Goal: Information Seeking & Learning: Understand process/instructions

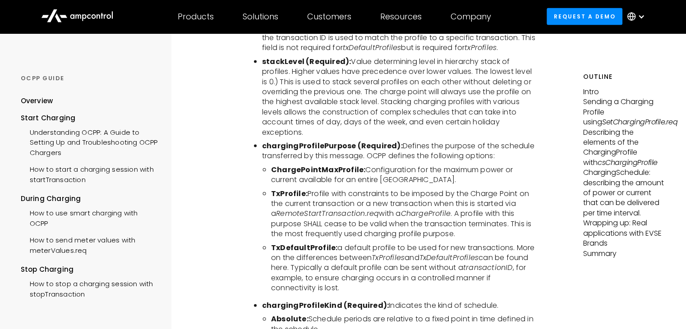
scroll to position [1964, 0]
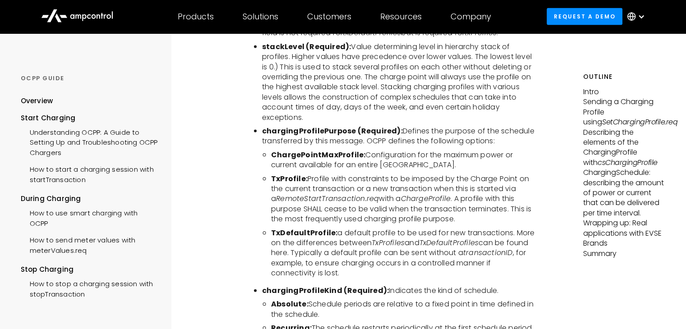
click at [306, 179] on li "TxProfile: Profile with constraints to be imposed by the Charge Point on the cu…" at bounding box center [403, 199] width 265 height 51
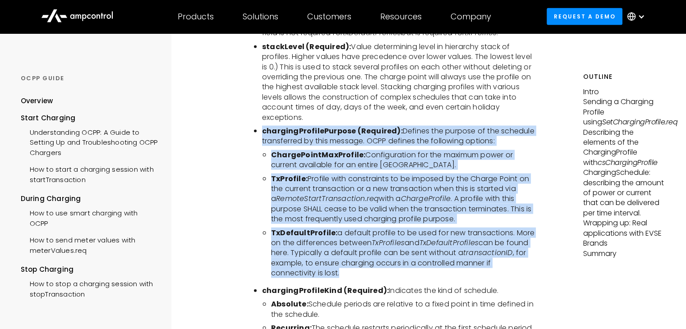
drag, startPoint x: 261, startPoint y: 120, endPoint x: 521, endPoint y: 264, distance: 297.2
click at [521, 264] on ul "chargingProfileId (Required): Unique Identifier for this profile. This is defin…" at bounding box center [394, 256] width 283 height 544
click at [446, 228] on li "TxDefaultProfile: a default profile to be used for new transactions. More on th…" at bounding box center [403, 253] width 265 height 51
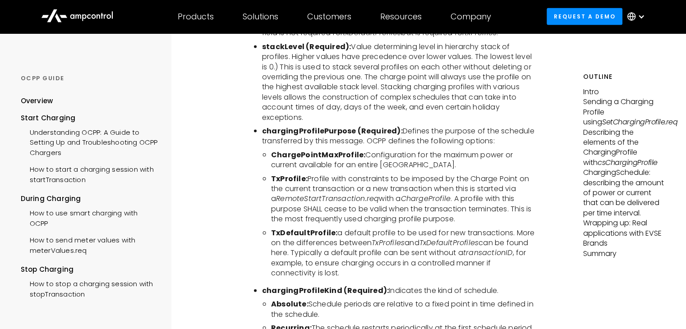
click at [272, 174] on b "TxProfile:" at bounding box center [289, 179] width 37 height 10
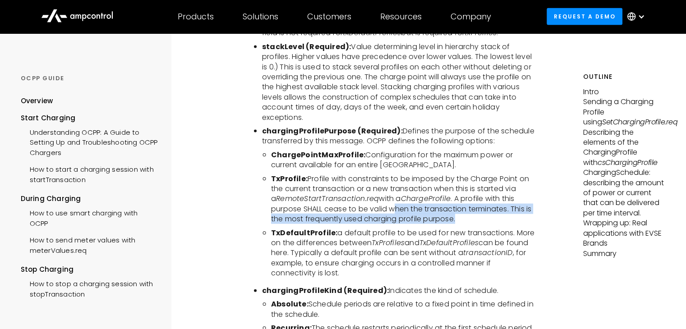
drag, startPoint x: 468, startPoint y: 210, endPoint x: 395, endPoint y: 201, distance: 73.6
click at [395, 201] on li "TxProfile: Profile with constraints to be imposed by the Charge Point on the cu…" at bounding box center [403, 199] width 265 height 51
click at [462, 204] on li "TxProfile: Profile with constraints to be imposed by the Charge Point on the cu…" at bounding box center [403, 199] width 265 height 51
click at [468, 210] on li "TxProfile: Profile with constraints to be imposed by the Charge Point on the cu…" at bounding box center [403, 199] width 265 height 51
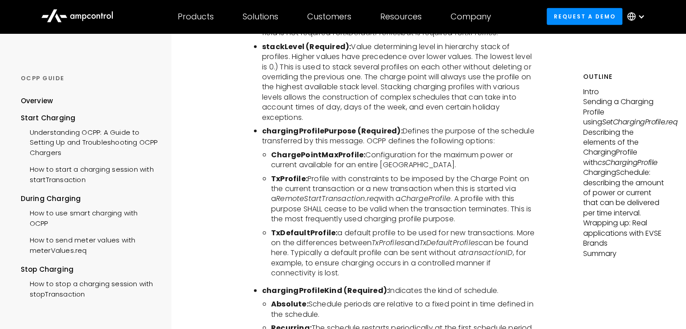
drag, startPoint x: 278, startPoint y: 167, endPoint x: 527, endPoint y: 175, distance: 249.6
click at [527, 175] on li "TxProfile: Profile with constraints to be imposed by the Charge Point on the cu…" at bounding box center [403, 199] width 265 height 51
click at [529, 178] on li "TxProfile: Profile with constraints to be imposed by the Charge Point on the cu…" at bounding box center [403, 199] width 265 height 51
click at [510, 188] on li "TxProfile: Profile with constraints to be imposed by the Charge Point on the cu…" at bounding box center [403, 199] width 265 height 51
drag, startPoint x: 272, startPoint y: 166, endPoint x: 303, endPoint y: 163, distance: 30.8
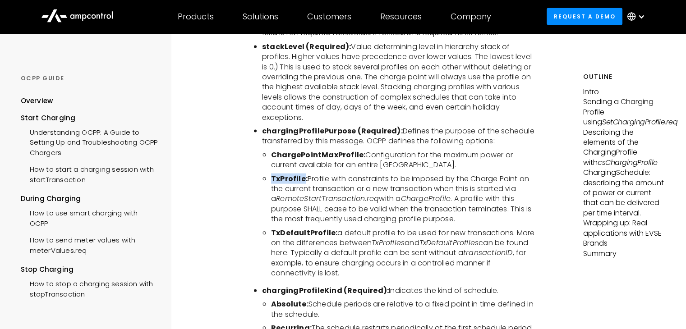
click at [303, 174] on b "TxProfile:" at bounding box center [289, 179] width 37 height 10
click at [283, 234] on li "TxDefaultProfile: a default profile to be used for new transactions. More on th…" at bounding box center [403, 253] width 265 height 51
drag, startPoint x: 269, startPoint y: 221, endPoint x: 330, endPoint y: 217, distance: 60.5
click at [330, 217] on ul "ChargePointMaxProfile: Configuration for the maximum power or current available…" at bounding box center [399, 214] width 274 height 129
click at [331, 231] on li "TxDefaultProfile: a default profile to be used for new transactions. More on th…" at bounding box center [403, 253] width 265 height 51
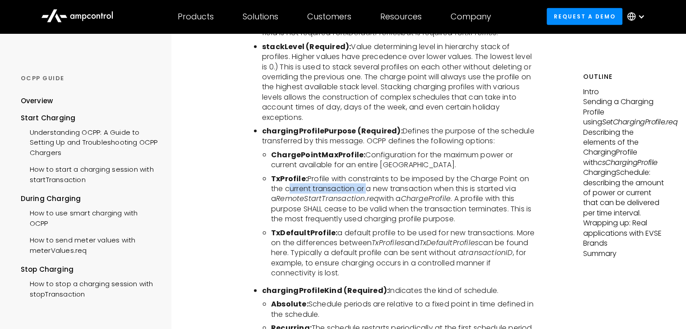
drag, startPoint x: 286, startPoint y: 179, endPoint x: 369, endPoint y: 173, distance: 83.2
click at [367, 174] on li "TxProfile: Profile with constraints to be imposed by the Charge Point on the cu…" at bounding box center [403, 199] width 265 height 51
click at [379, 180] on li "TxProfile: Profile with constraints to be imposed by the Charge Point on the cu…" at bounding box center [403, 199] width 265 height 51
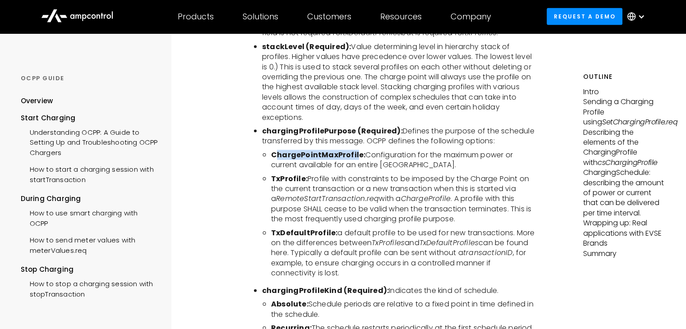
drag, startPoint x: 275, startPoint y: 141, endPoint x: 357, endPoint y: 138, distance: 82.1
click at [357, 150] on b "ChargePointMaxProfile:" at bounding box center [318, 155] width 94 height 10
click at [267, 165] on ul "ChargePointMaxProfile: Configuration for the maximum power or current available…" at bounding box center [399, 214] width 274 height 129
drag, startPoint x: 272, startPoint y: 167, endPoint x: 305, endPoint y: 166, distance: 32.5
click at [305, 174] on b "TxProfile:" at bounding box center [289, 179] width 37 height 10
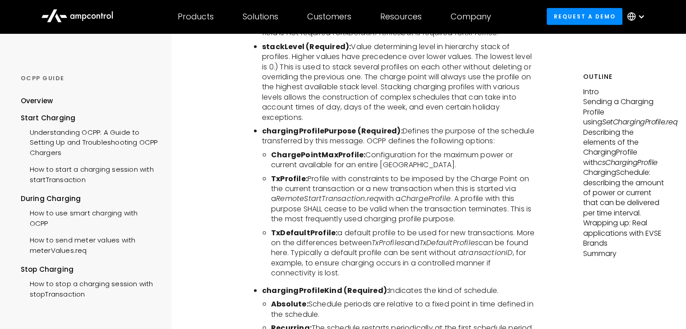
click at [366, 194] on icon "RemoteStartTransaction.req" at bounding box center [327, 199] width 103 height 10
click at [437, 150] on li "ChargePointMaxProfile: Configuration for the maximum power or current available…" at bounding box center [403, 160] width 265 height 20
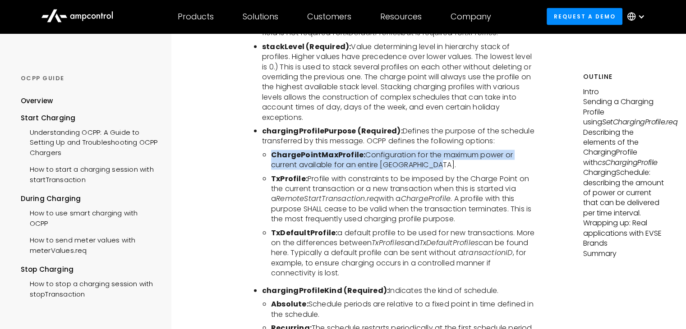
drag, startPoint x: 439, startPoint y: 155, endPoint x: 271, endPoint y: 147, distance: 168.4
click at [271, 150] on ul "ChargePointMaxProfile: Configuration for the maximum power or current available…" at bounding box center [399, 214] width 274 height 129
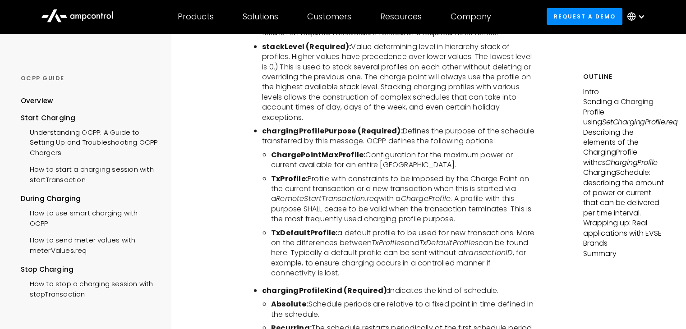
click at [267, 175] on ul "ChargePointMaxProfile: Configuration for the maximum power or current available…" at bounding box center [399, 214] width 274 height 129
drag, startPoint x: 271, startPoint y: 165, endPoint x: 303, endPoint y: 168, distance: 32.2
click at [303, 168] on ul "ChargePointMaxProfile: Configuration for the maximum power or current available…" at bounding box center [399, 214] width 274 height 129
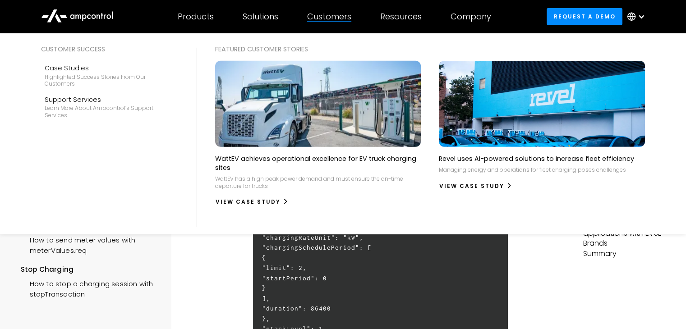
scroll to position [392, 0]
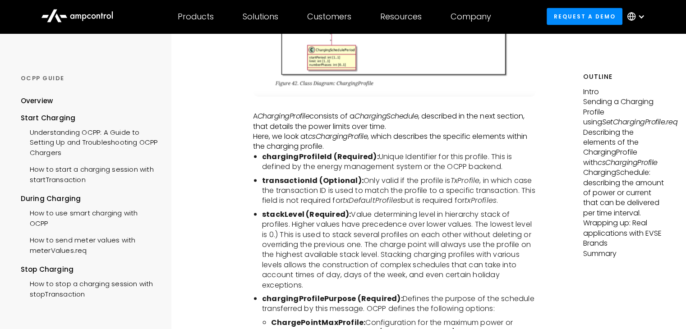
scroll to position [1925, 0]
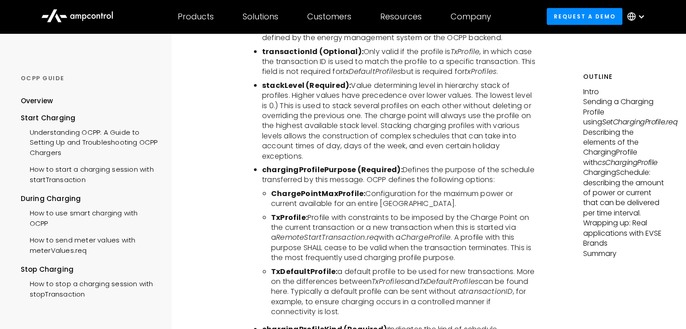
click at [341, 189] on li "ChargePointMaxProfile: Configuration for the maximum power or current available…" at bounding box center [403, 199] width 265 height 20
drag, startPoint x: 272, startPoint y: 180, endPoint x: 361, endPoint y: 178, distance: 88.9
click at [361, 189] on b "ChargePointMaxProfile:" at bounding box center [318, 194] width 94 height 10
click at [332, 213] on li "TxProfile: Profile with constraints to be imposed by the Charge Point on the cu…" at bounding box center [403, 238] width 265 height 51
drag, startPoint x: 272, startPoint y: 205, endPoint x: 304, endPoint y: 202, distance: 32.6
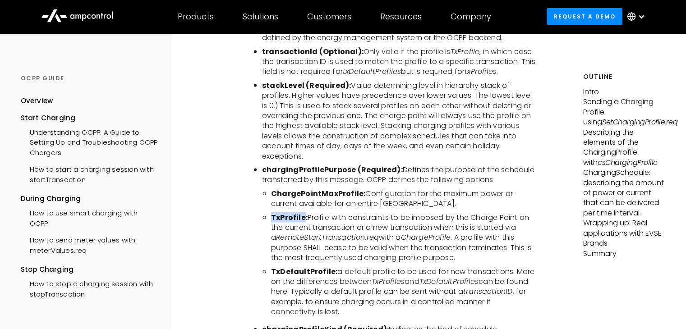
click at [304, 212] on b "TxProfile:" at bounding box center [289, 217] width 37 height 10
click at [308, 213] on li "TxProfile: Profile with constraints to be imposed by the Charge Point on the cu…" at bounding box center [403, 238] width 265 height 51
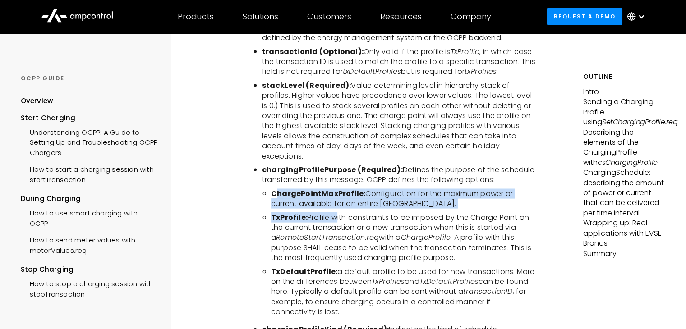
drag, startPoint x: 277, startPoint y: 180, endPoint x: 335, endPoint y: 198, distance: 60.4
click at [335, 198] on ul "ChargePointMaxProfile: Configuration for the maximum power or current available…" at bounding box center [399, 253] width 274 height 129
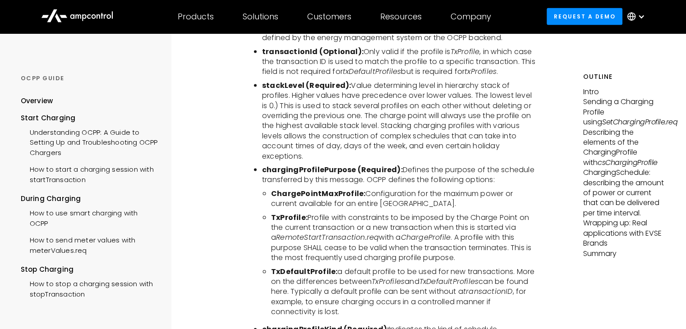
click at [344, 236] on li "TxProfile: Profile with constraints to be imposed by the Charge Point on the cu…" at bounding box center [403, 238] width 265 height 51
click at [388, 213] on li "TxProfile: Profile with constraints to be imposed by the Charge Point on the cu…" at bounding box center [403, 238] width 265 height 51
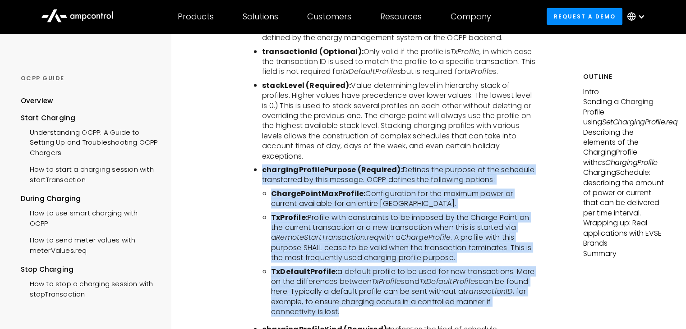
drag, startPoint x: 257, startPoint y: 157, endPoint x: 393, endPoint y: 295, distance: 193.9
click at [393, 295] on ul "chargingProfileId (Required): Unique Identifier for this profile. This is defin…" at bounding box center [394, 295] width 283 height 544
click at [262, 254] on ul "chargingProfileId (Required): Unique Identifier for this profile. This is defin…" at bounding box center [394, 295] width 283 height 544
